Goal: Complete application form

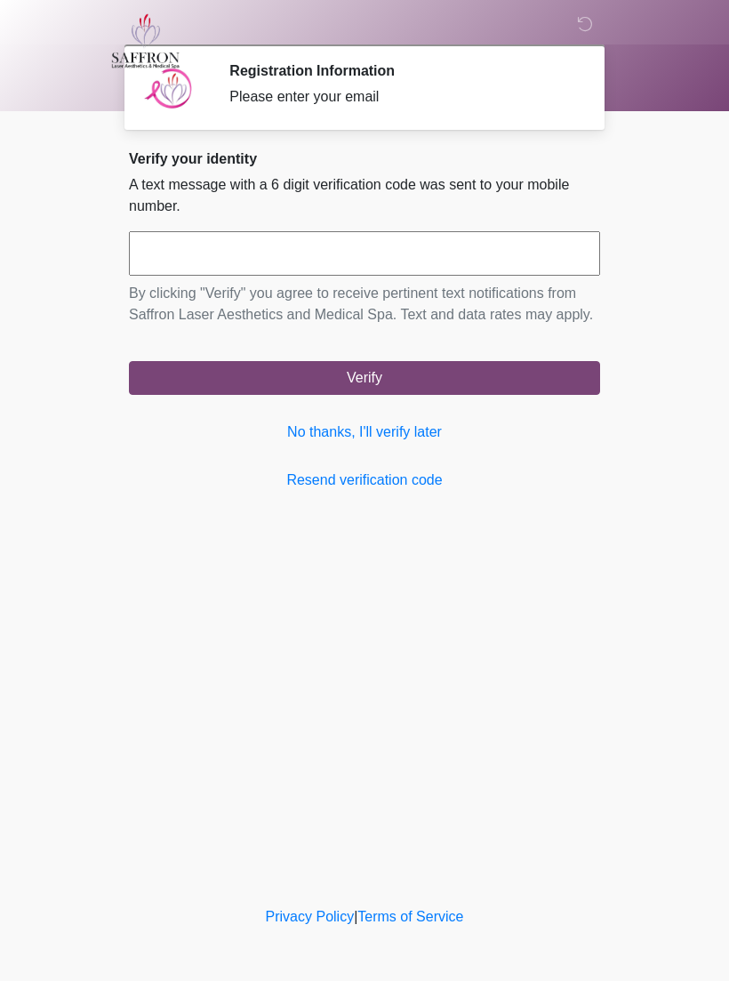
click at [525, 248] on input "text" at bounding box center [364, 253] width 471 height 44
type input "******"
click at [385, 395] on button "Verify" at bounding box center [364, 378] width 471 height 34
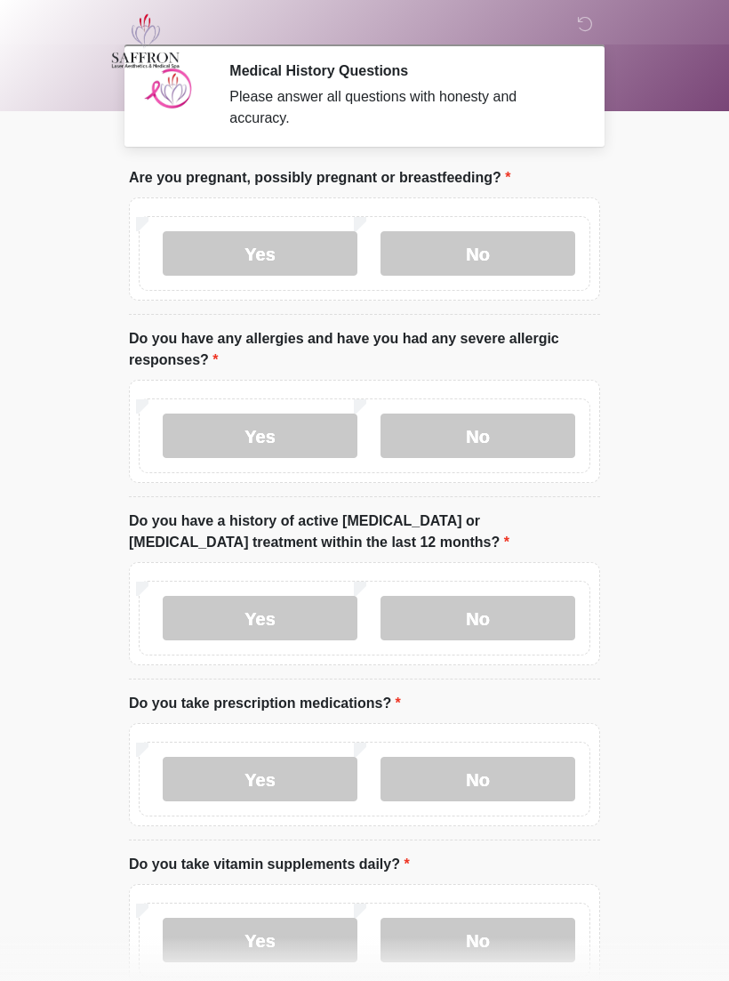
click at [556, 249] on label "No" at bounding box center [478, 253] width 195 height 44
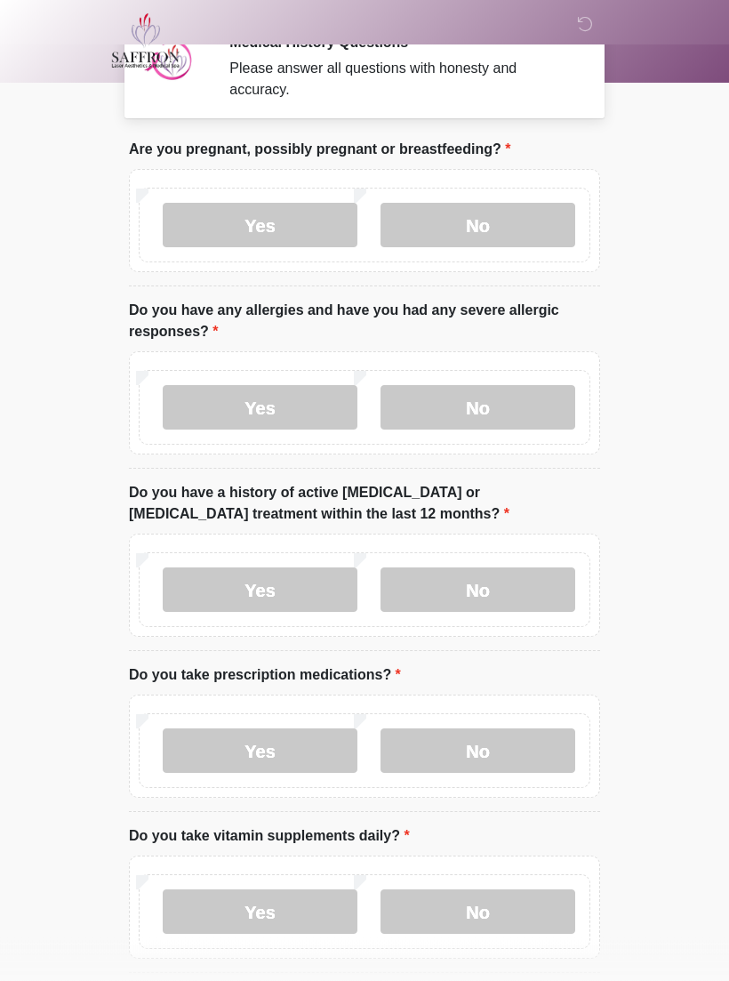
scroll to position [28, 0]
click at [289, 426] on label "Yes" at bounding box center [260, 407] width 195 height 44
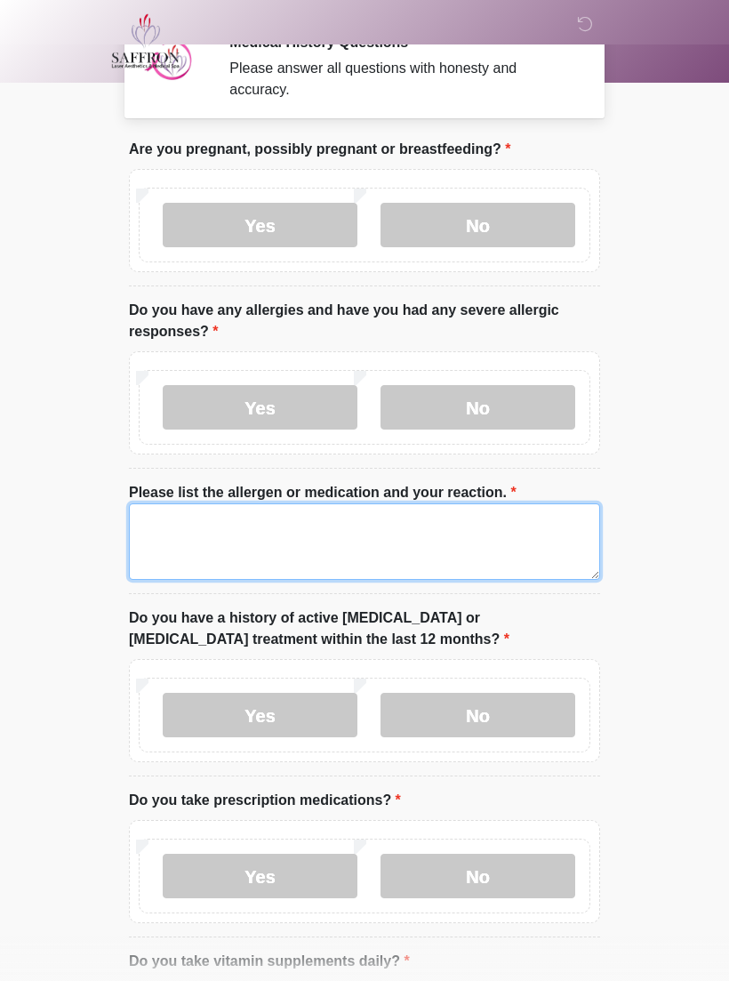
click at [430, 557] on textarea "Please list the allergen or medication and your reaction." at bounding box center [364, 541] width 471 height 76
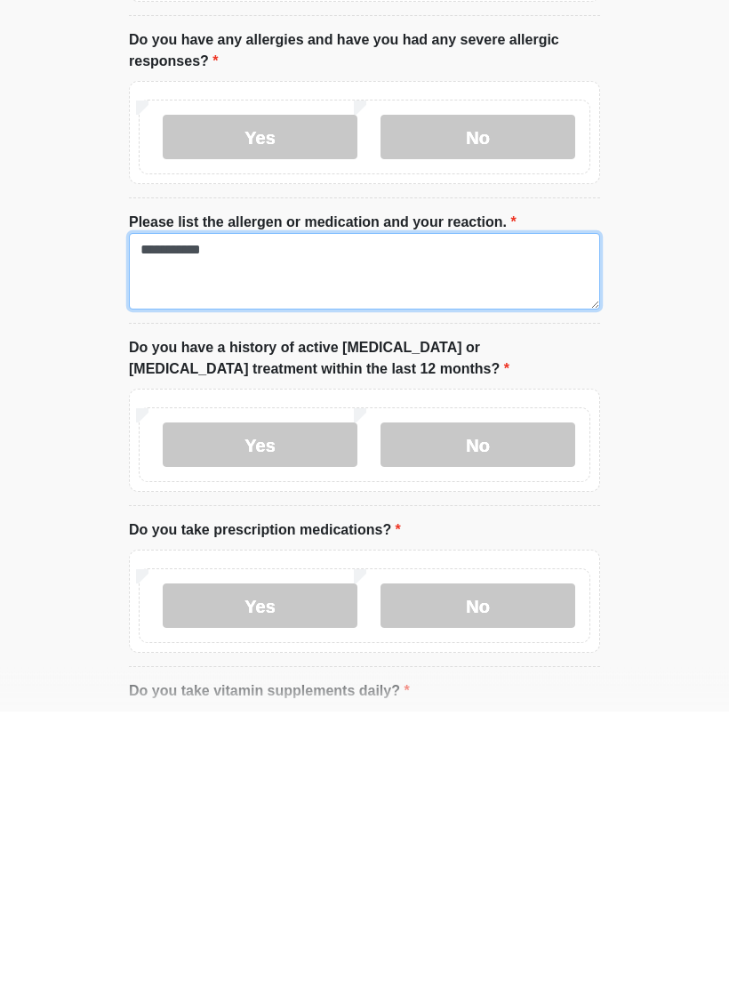
type textarea "**********"
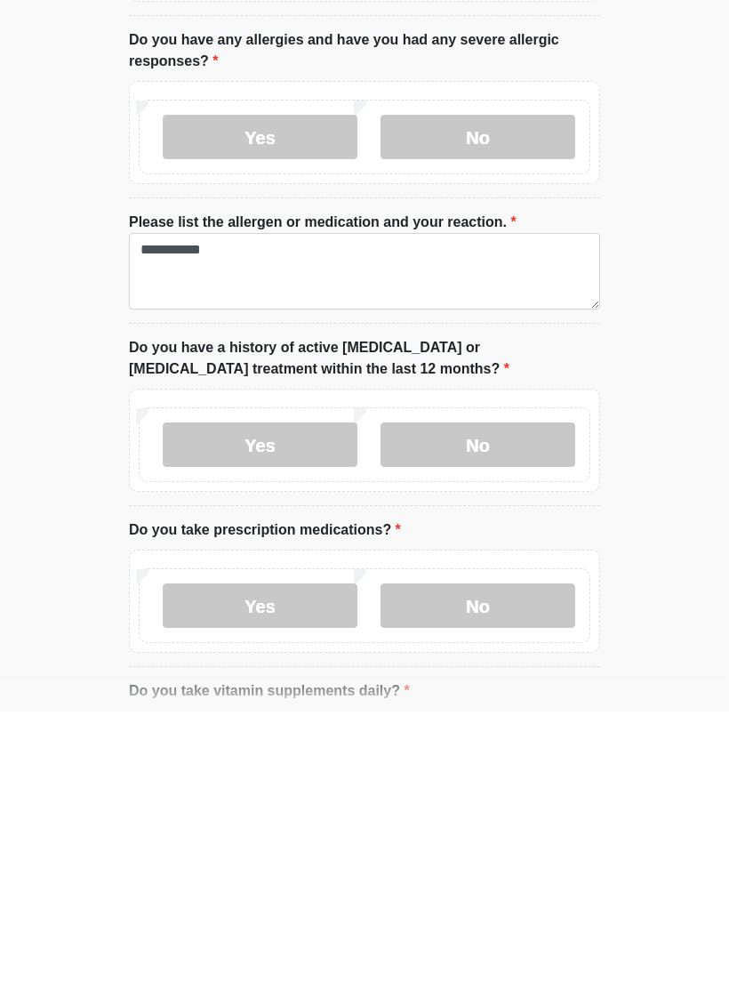
click at [533, 693] on label "No" at bounding box center [478, 715] width 195 height 44
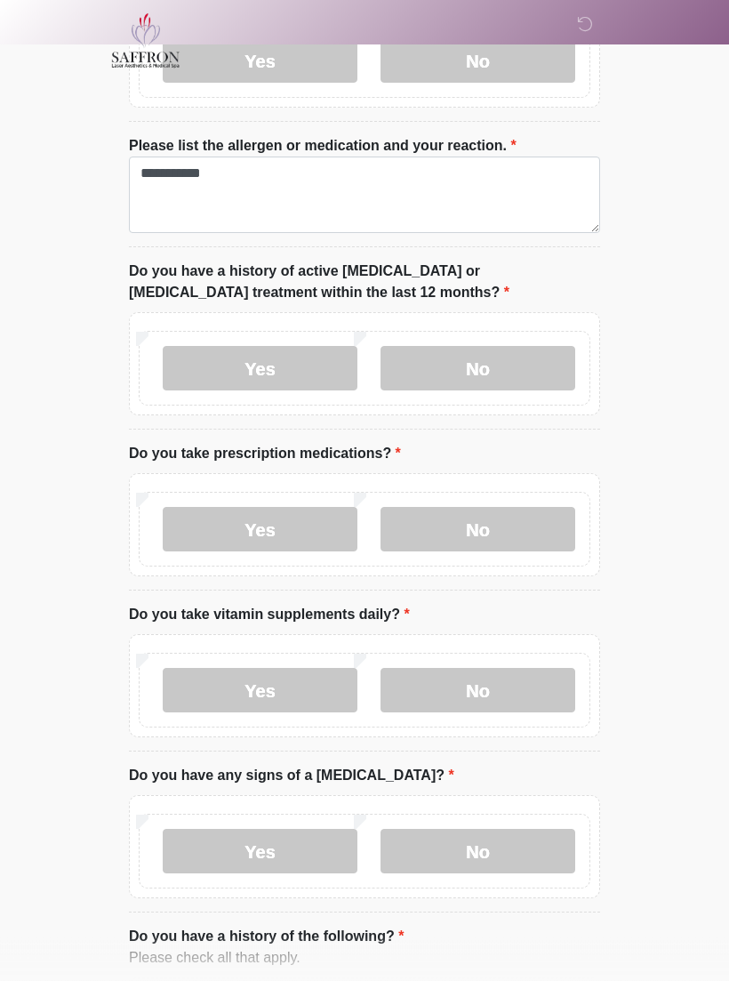
scroll to position [377, 0]
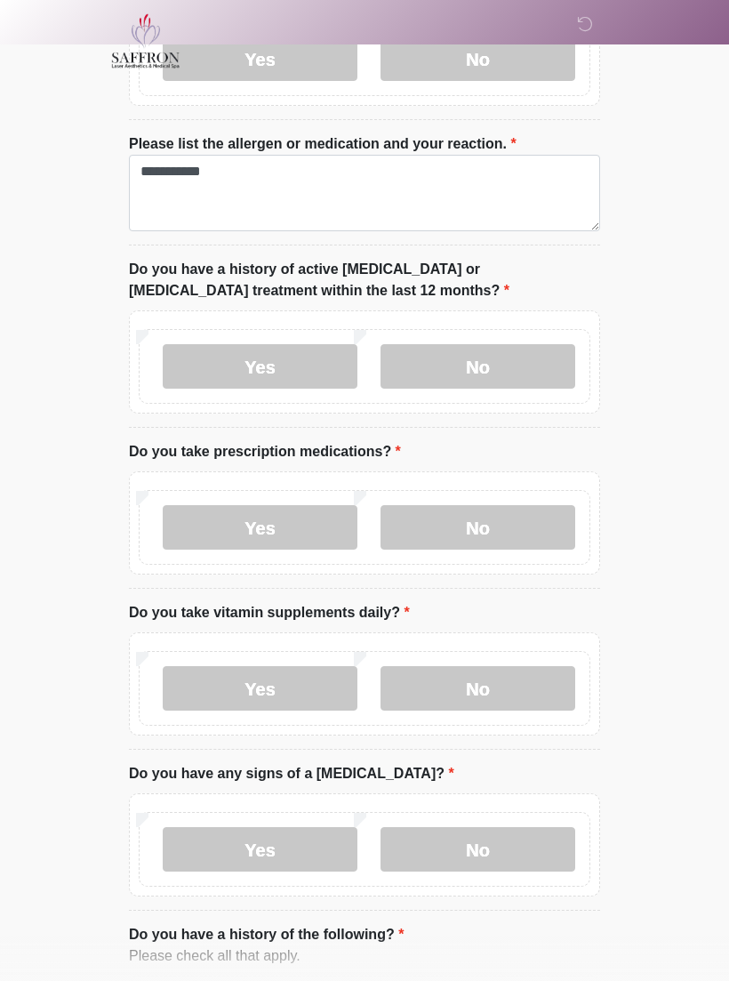
click at [297, 541] on label "Yes" at bounding box center [260, 527] width 195 height 44
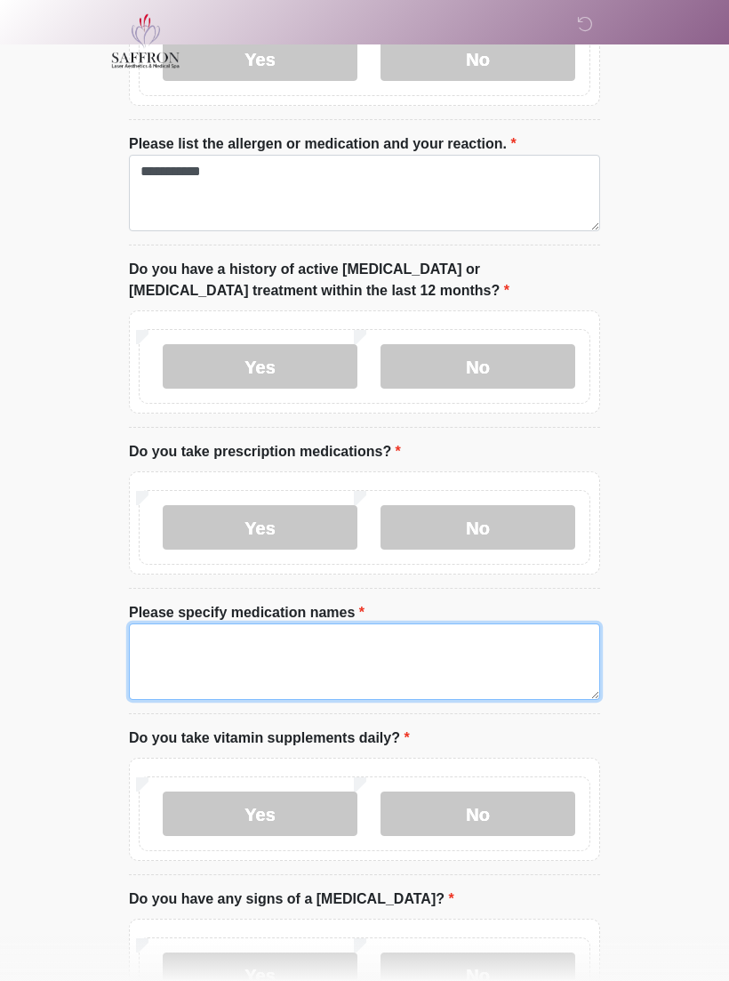
click at [416, 673] on textarea "Please specify medication names" at bounding box center [364, 661] width 471 height 76
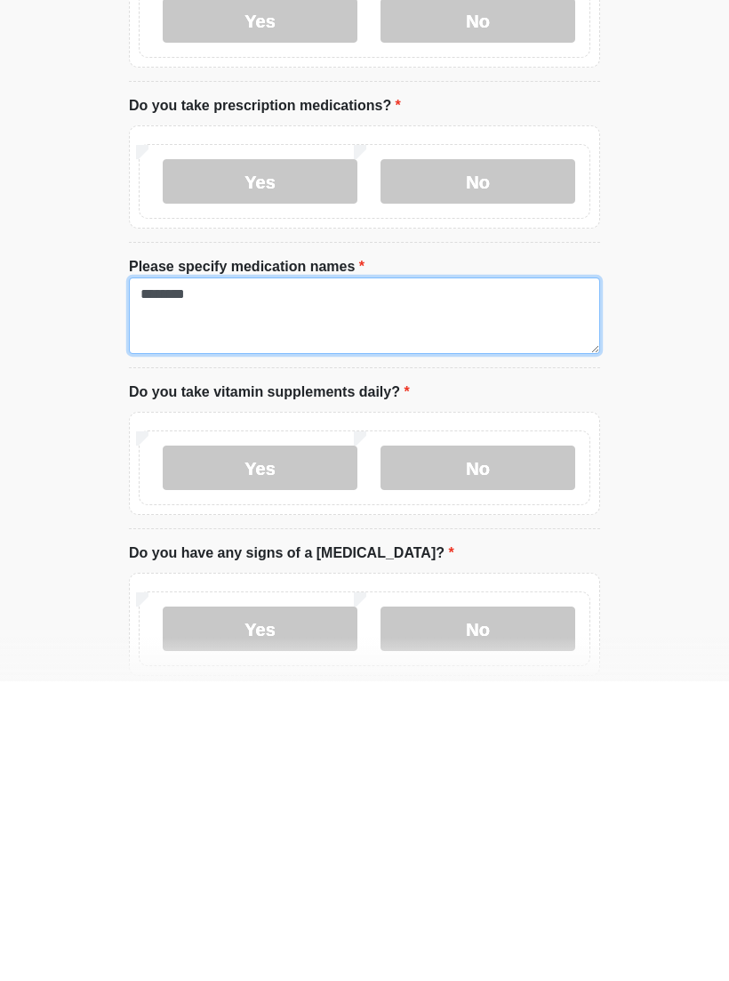
scroll to position [425, 0]
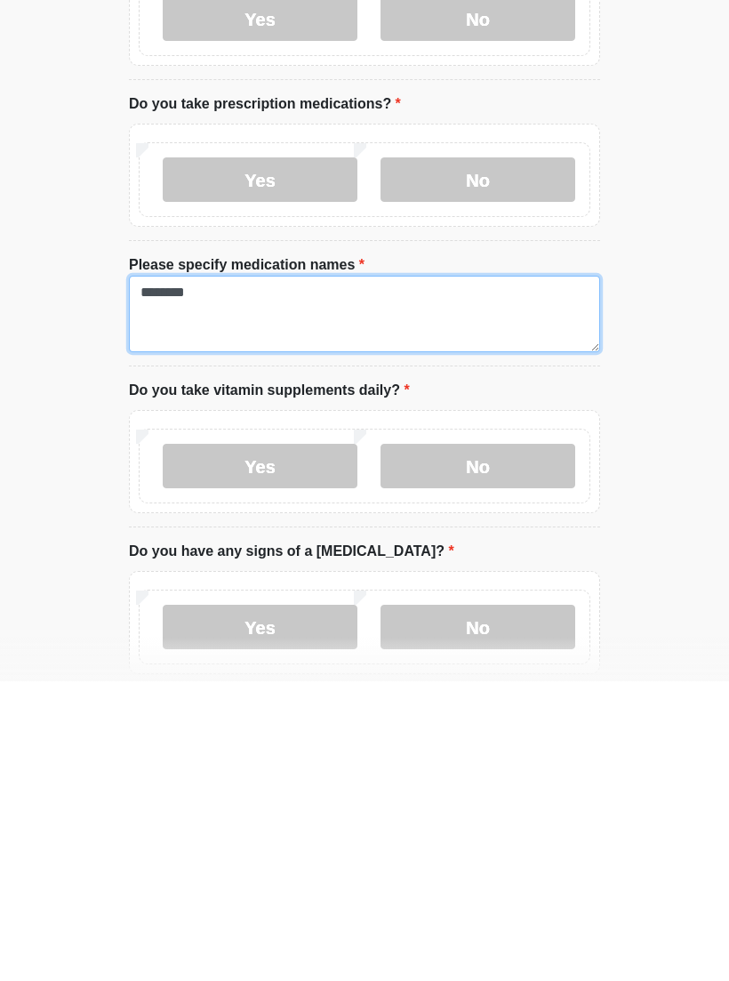
type textarea "*******"
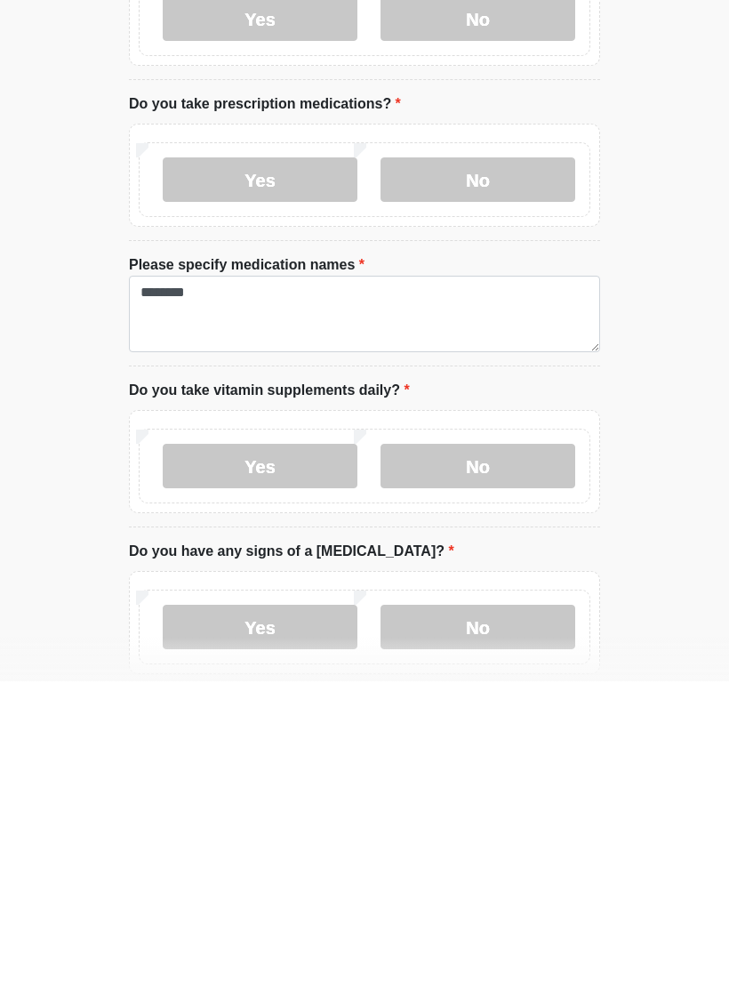
click at [276, 743] on label "Yes" at bounding box center [260, 765] width 195 height 44
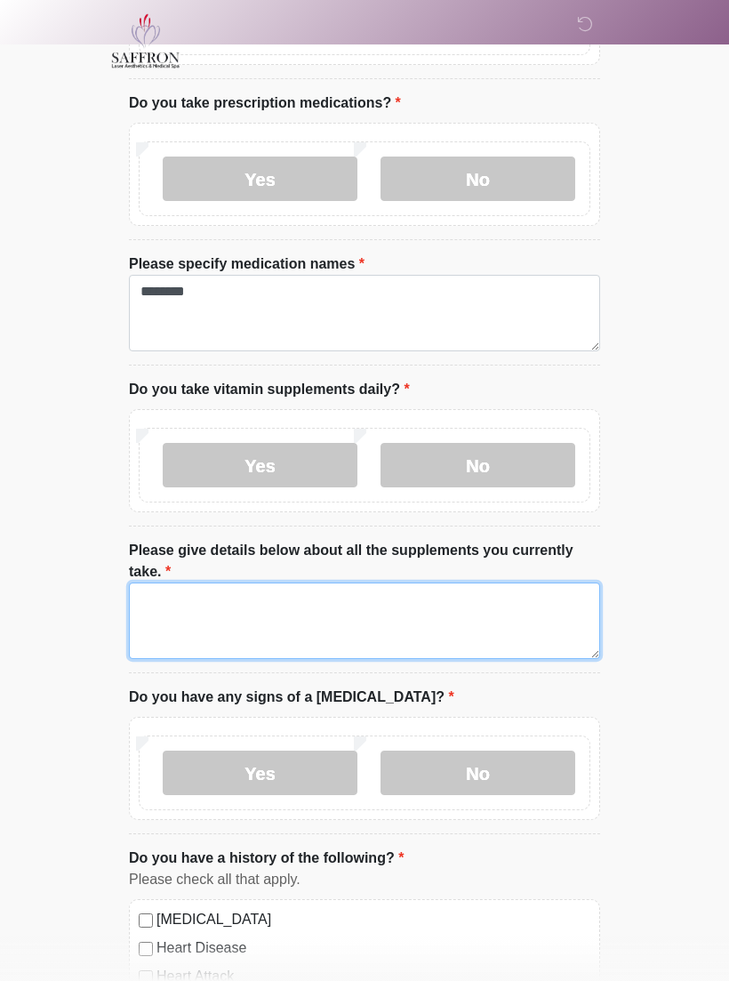
click at [392, 623] on textarea "Please give details below about all the supplements you currently take." at bounding box center [364, 620] width 471 height 76
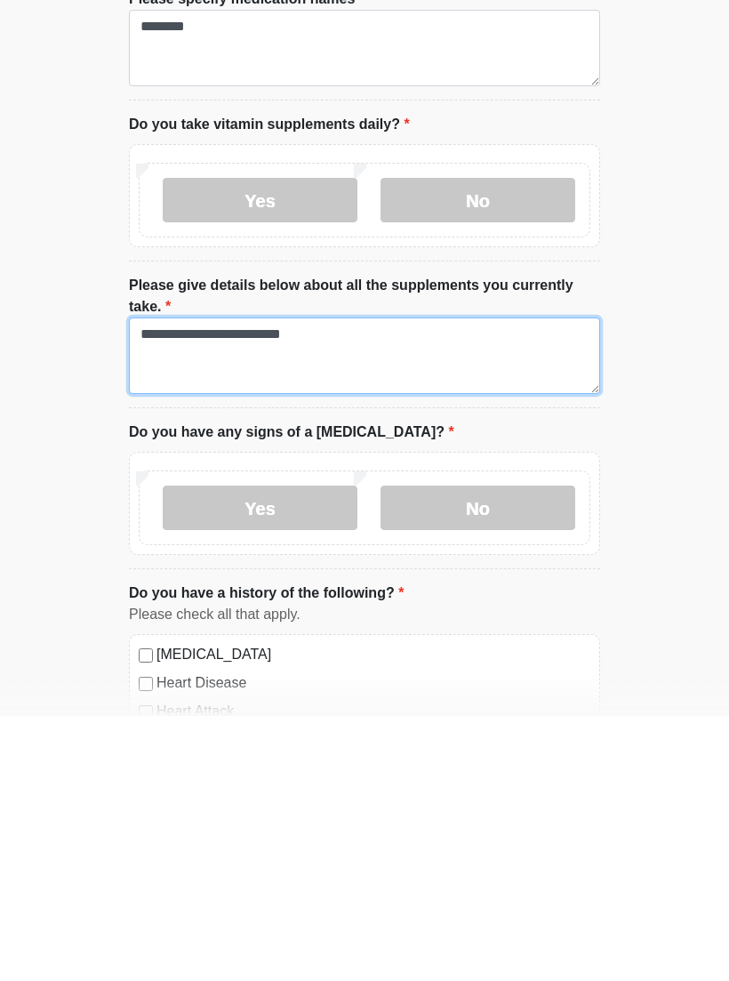
type textarea "**********"
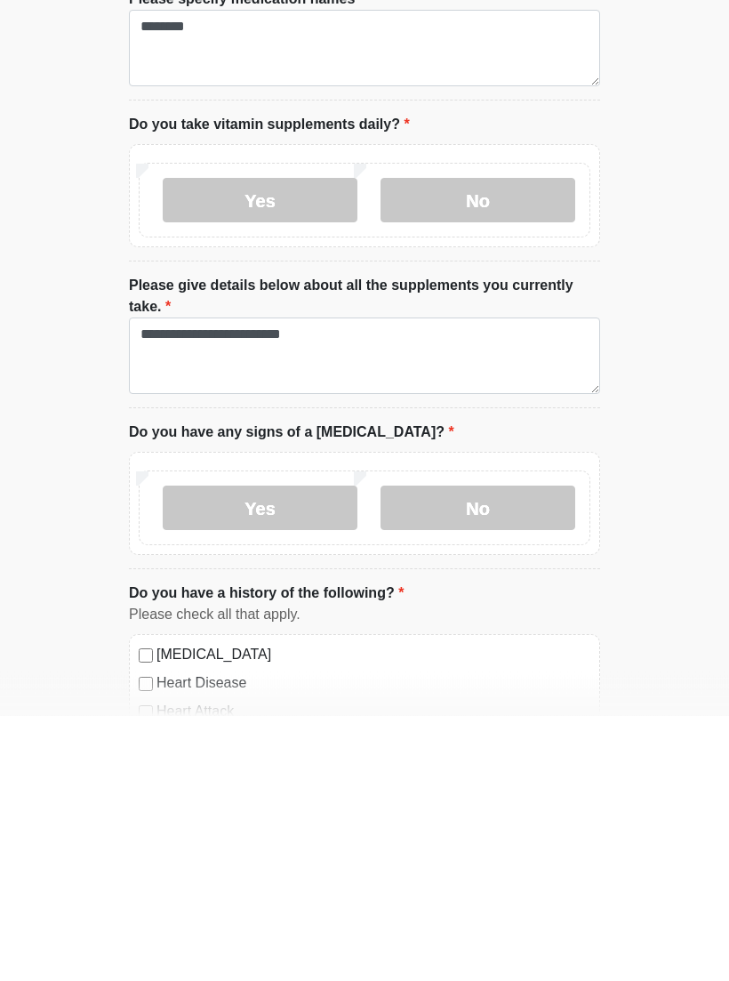
click at [498, 751] on label "No" at bounding box center [478, 773] width 195 height 44
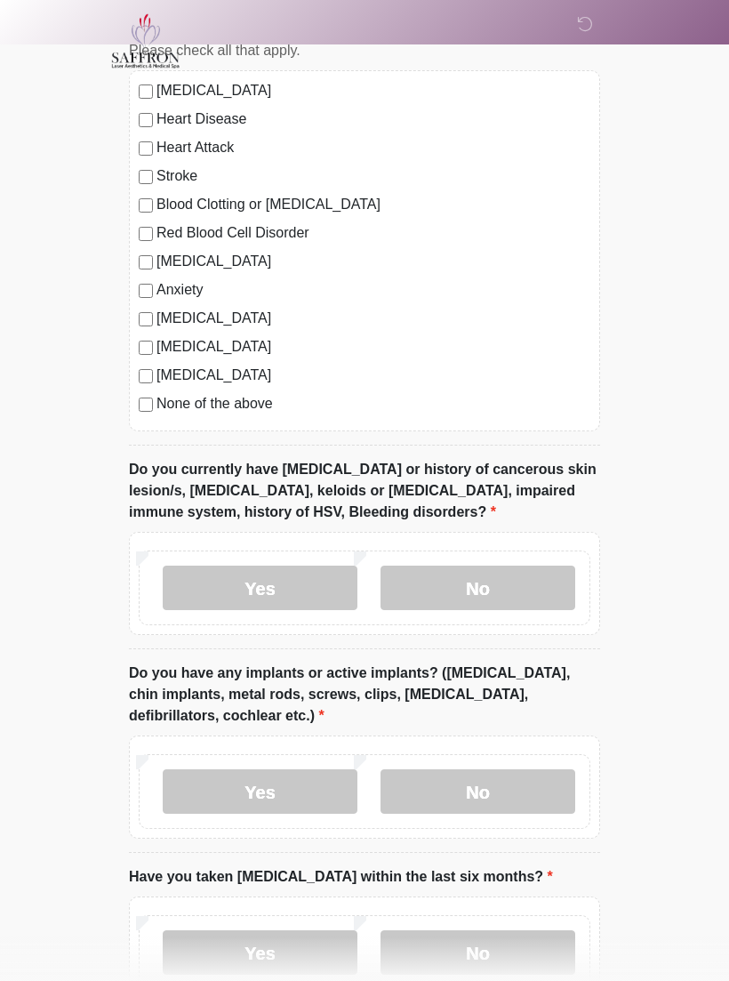
scroll to position [1556, 0]
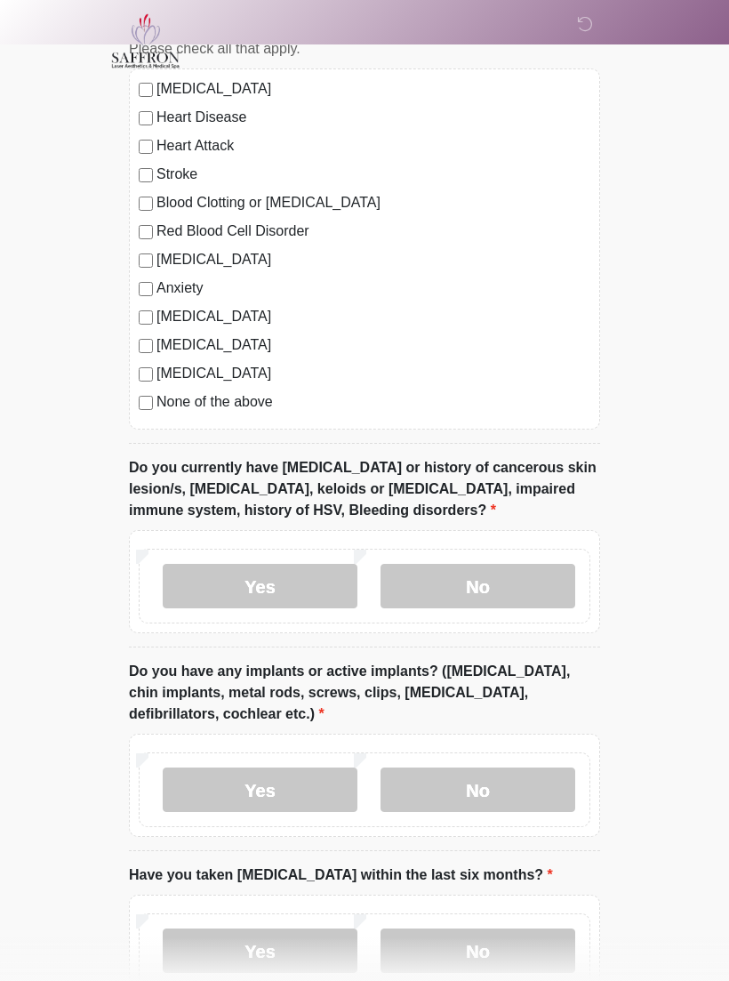
click at [532, 582] on label "No" at bounding box center [478, 586] width 195 height 44
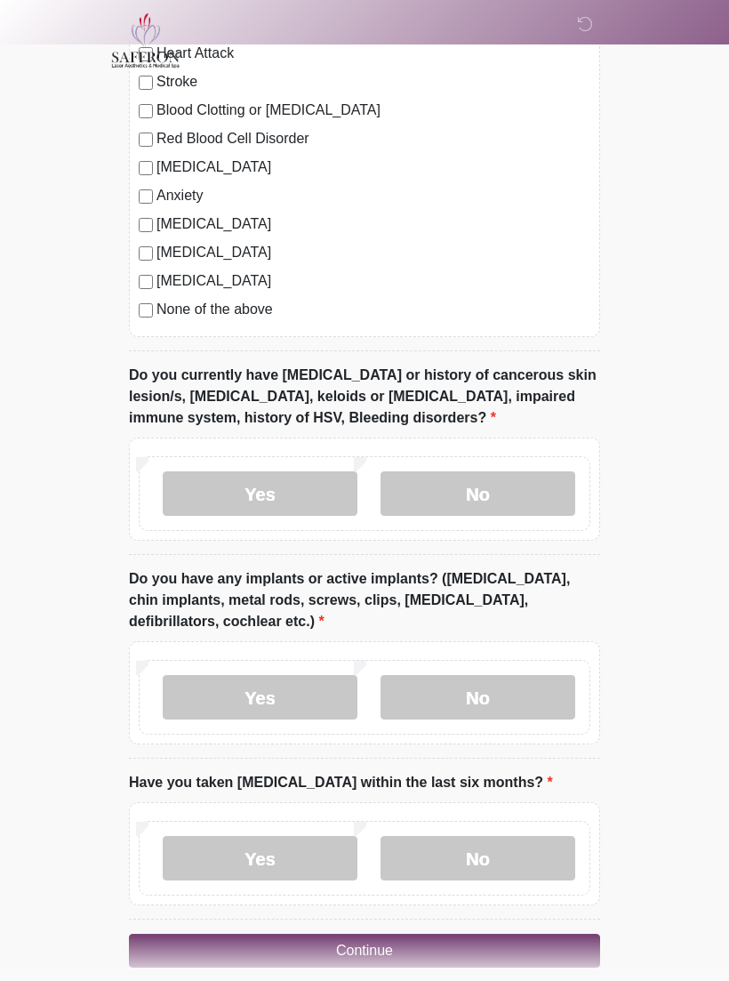
scroll to position [1696, 0]
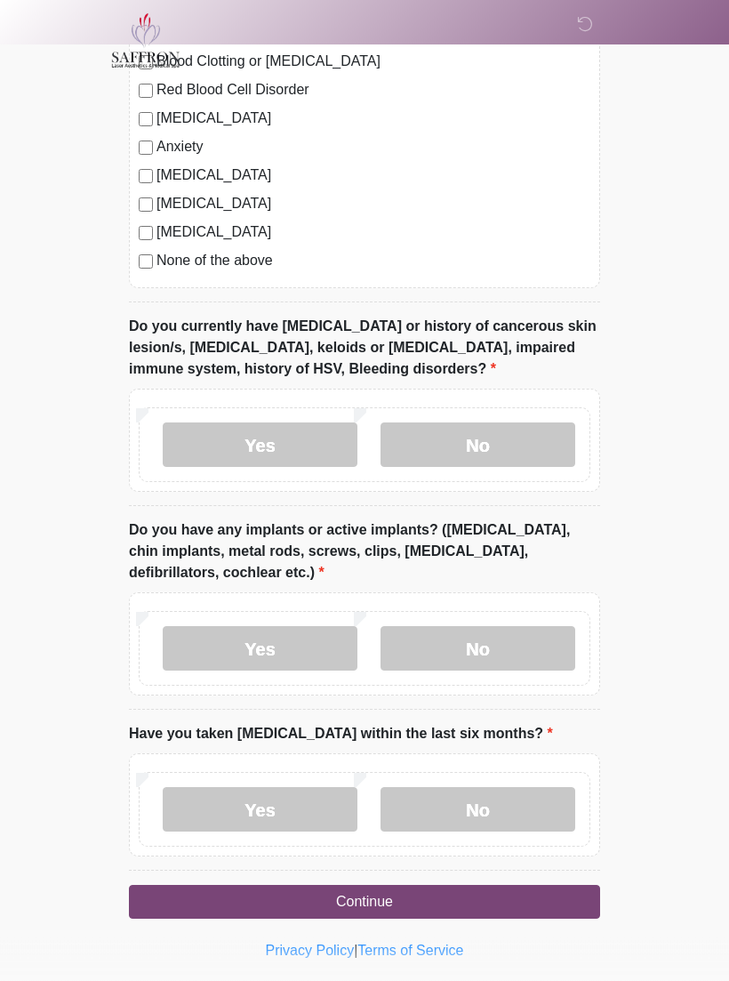
click at [525, 635] on label "No" at bounding box center [478, 649] width 195 height 44
click at [440, 806] on label "No" at bounding box center [478, 810] width 195 height 44
click at [468, 904] on button "Continue" at bounding box center [364, 903] width 471 height 34
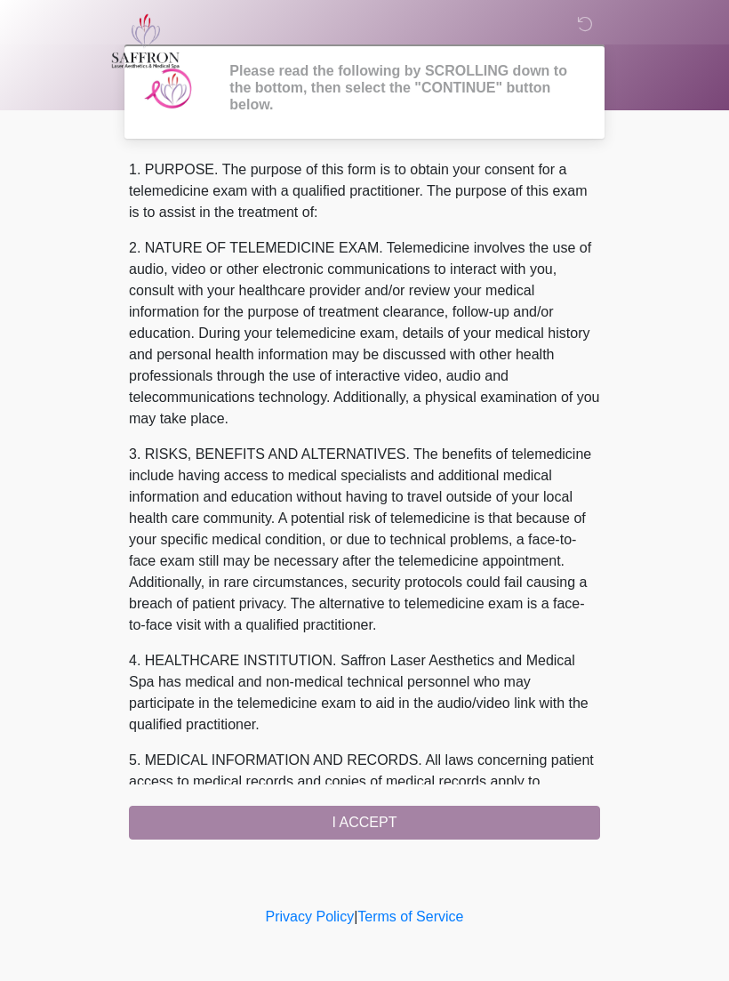
scroll to position [0, 0]
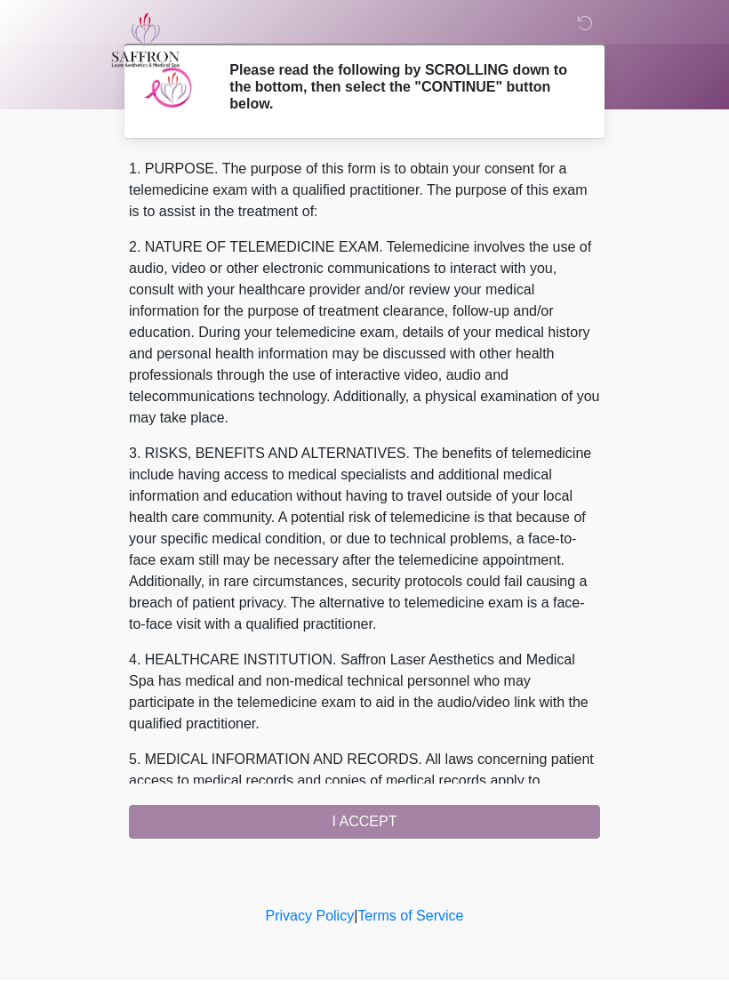
click at [467, 826] on div "1. PURPOSE. The purpose of this form is to obtain your consent for a telemedici…" at bounding box center [364, 499] width 471 height 680
click at [386, 824] on div "1. PURPOSE. The purpose of this form is to obtain your consent for a telemedici…" at bounding box center [364, 499] width 471 height 680
click at [389, 831] on div "1. PURPOSE. The purpose of this form is to obtain your consent for a telemedici…" at bounding box center [364, 499] width 471 height 680
click at [421, 826] on div "1. PURPOSE. The purpose of this form is to obtain your consent for a telemedici…" at bounding box center [364, 499] width 471 height 680
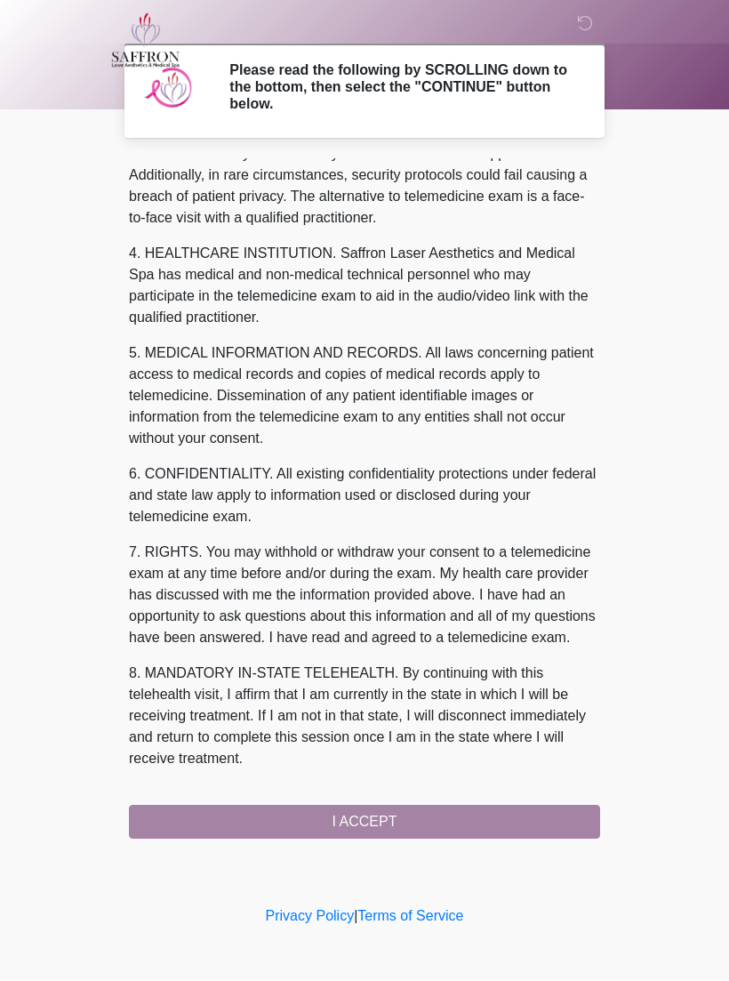
scroll to position [449, 0]
click at [389, 833] on button "I ACCEPT" at bounding box center [364, 823] width 471 height 34
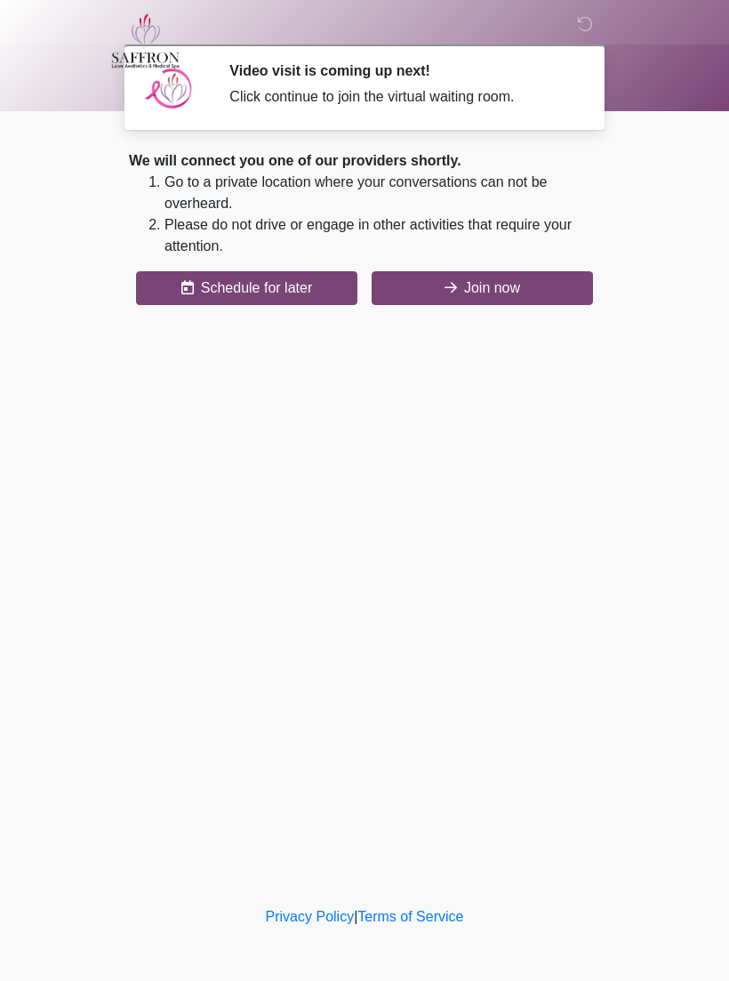
click at [496, 297] on button "Join now" at bounding box center [482, 288] width 221 height 34
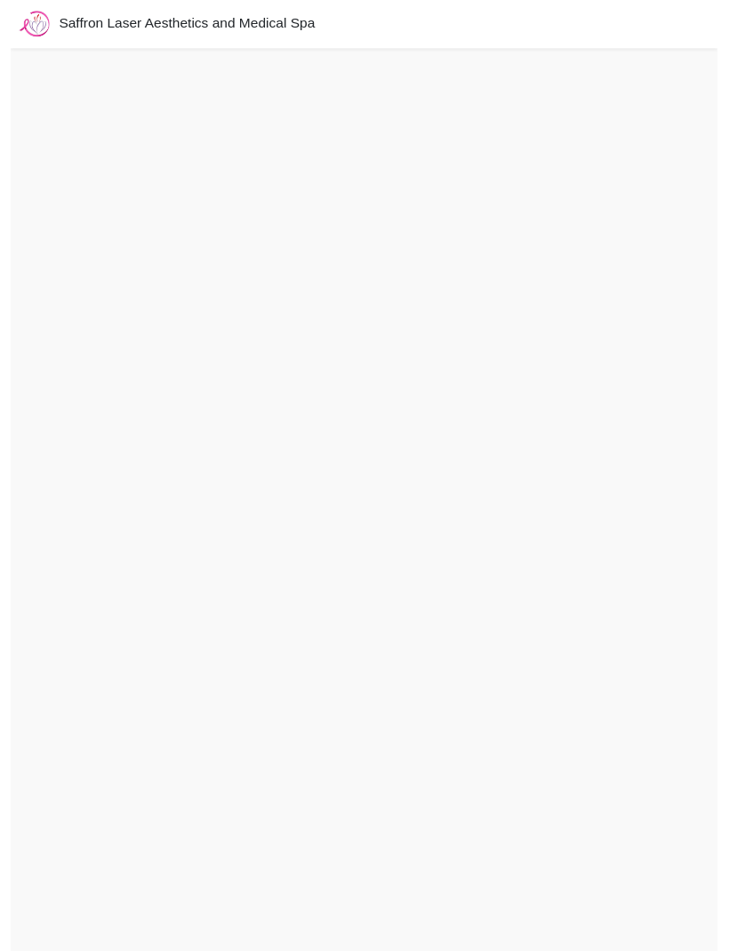
scroll to position [35, 0]
